Goal: Communication & Community: Participate in discussion

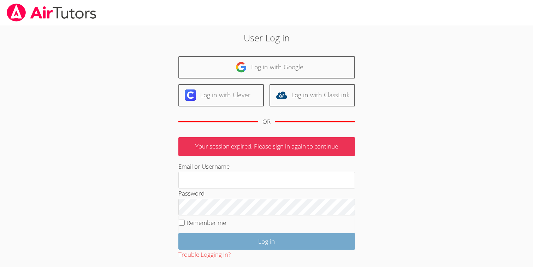
type input "m.uribe015@cvuhsd.org"
click at [288, 243] on input "Log in" at bounding box center [266, 241] width 177 height 17
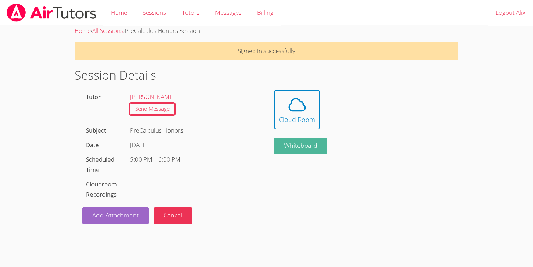
click at [298, 147] on button "Whiteboard" at bounding box center [300, 145] width 53 height 17
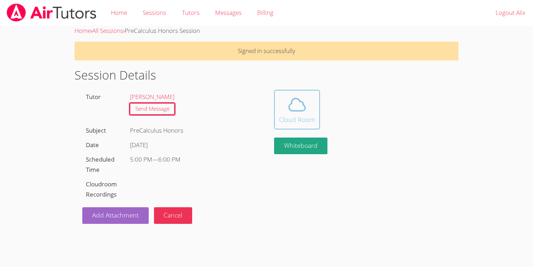
click at [302, 114] on div "Cloud Room" at bounding box center [297, 119] width 36 height 10
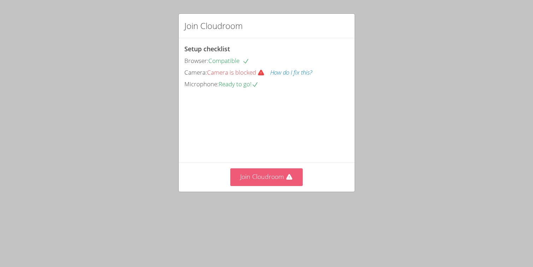
click at [264, 181] on button "Join Cloudroom" at bounding box center [266, 176] width 72 height 17
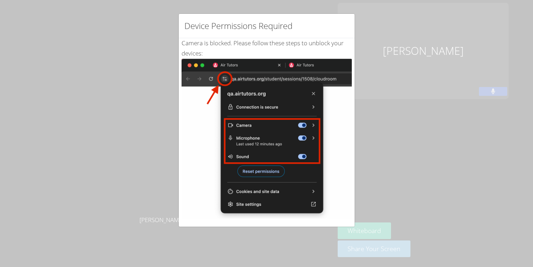
click at [377, 19] on div "Device Permissions Required Camera is blocked . Please follow these steps to un…" at bounding box center [266, 133] width 533 height 267
click at [264, 261] on div "Device Permissions Required Camera is blocked . Please follow these steps to un…" at bounding box center [266, 133] width 533 height 267
click at [378, 35] on div "Device Permissions Required Camera is blocked . Please follow these steps to un…" at bounding box center [266, 133] width 533 height 267
click at [253, 211] on img at bounding box center [267, 139] width 170 height 160
click at [420, 25] on div "Device Permissions Required Camera is blocked . Please follow these steps to un…" at bounding box center [266, 133] width 533 height 267
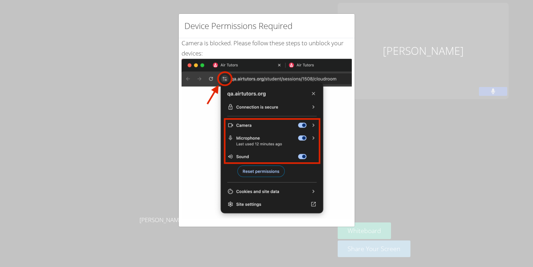
click at [282, 5] on div "Device Permissions Required Camera is blocked . Please follow these steps to un…" at bounding box center [266, 133] width 533 height 267
click at [449, 90] on div "Device Permissions Required Camera is blocked . Please follow these steps to un…" at bounding box center [266, 133] width 533 height 267
click at [359, 143] on div "Device Permissions Required Camera is blocked . Please follow these steps to un…" at bounding box center [266, 133] width 533 height 267
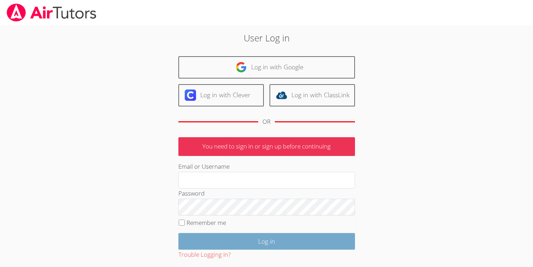
type input "m.uribe015@cvuhsd.org"
click at [258, 241] on input "Log in" at bounding box center [266, 241] width 177 height 17
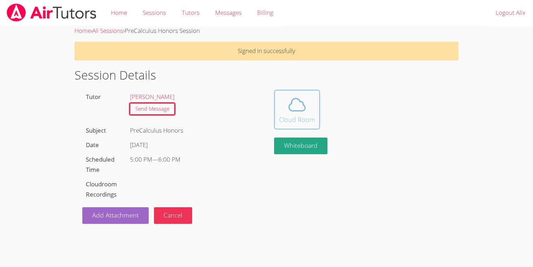
click at [293, 108] on icon at bounding box center [297, 105] width 20 height 20
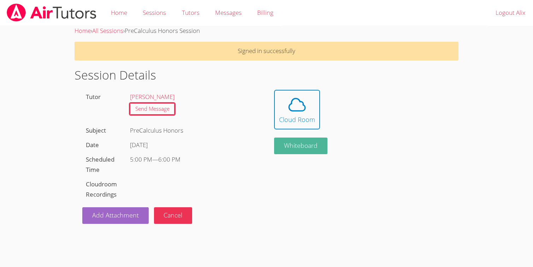
click at [284, 150] on button "Whiteboard" at bounding box center [300, 145] width 53 height 17
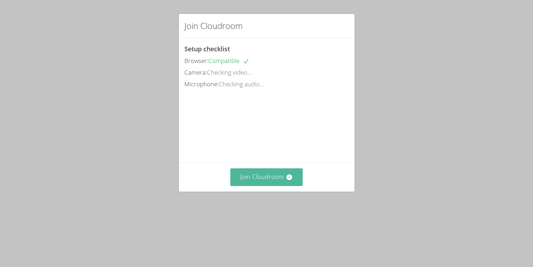
click at [284, 175] on button "Join Cloudroom" at bounding box center [266, 176] width 72 height 17
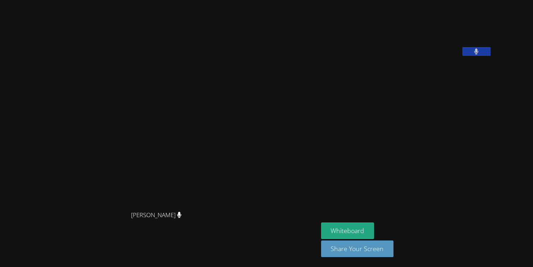
click at [352, 139] on aside "[PERSON_NAME] Whiteboard Share Your Screen" at bounding box center [406, 133] width 177 height 267
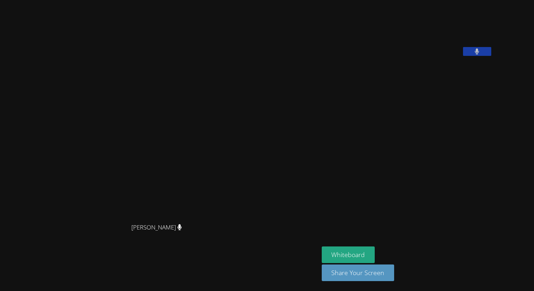
click at [533, 50] on div "[PERSON_NAME] [PERSON_NAME] [PERSON_NAME] Whiteboard Share Your Screen" at bounding box center [267, 145] width 534 height 291
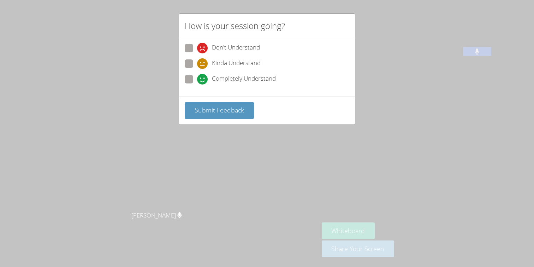
click at [197, 84] on span at bounding box center [197, 84] width 0 height 0
click at [197, 80] on input "Completely Understand" at bounding box center [200, 78] width 6 height 6
radio input "true"
click at [226, 116] on button "Submit Feedback" at bounding box center [219, 110] width 69 height 17
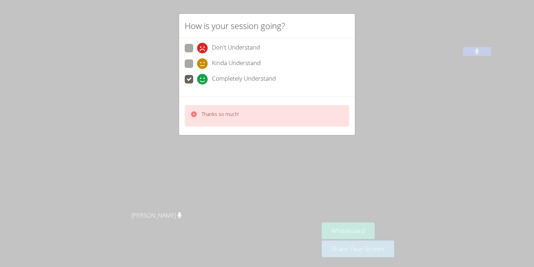
click at [256, 151] on div "How is your session going? Don't Understand Kinda Understand Completely Underst…" at bounding box center [267, 133] width 534 height 267
